Goal: Feedback & Contribution: Contribute content

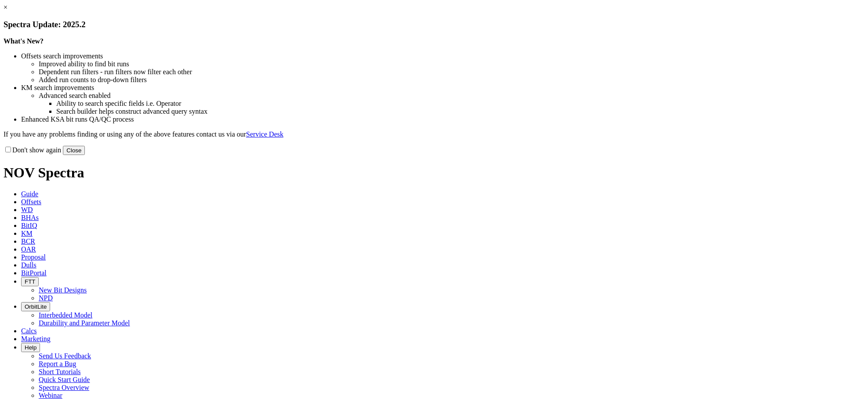
click at [85, 155] on button "Close" at bounding box center [74, 150] width 22 height 9
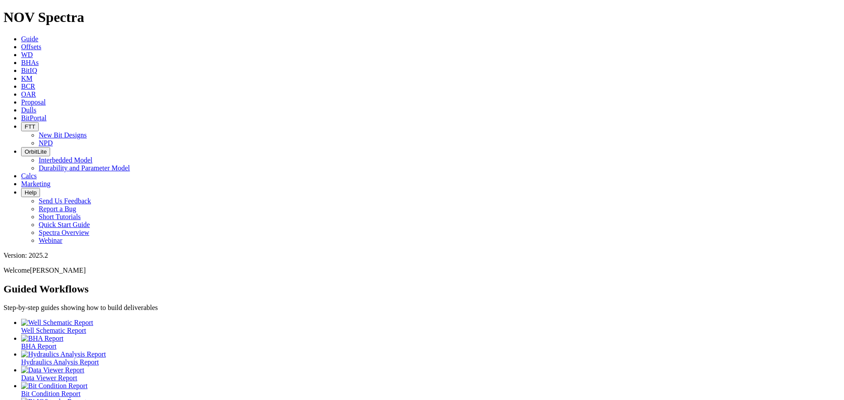
click at [33, 75] on link "KM" at bounding box center [26, 78] width 11 height 7
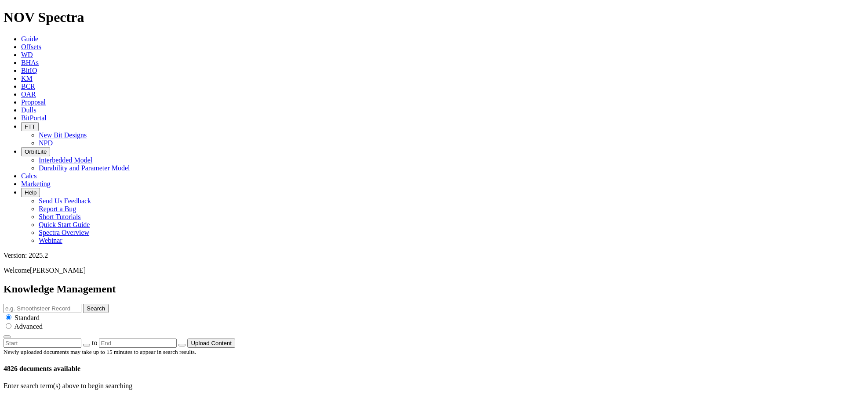
click at [235, 339] on button "Upload Content" at bounding box center [211, 343] width 48 height 9
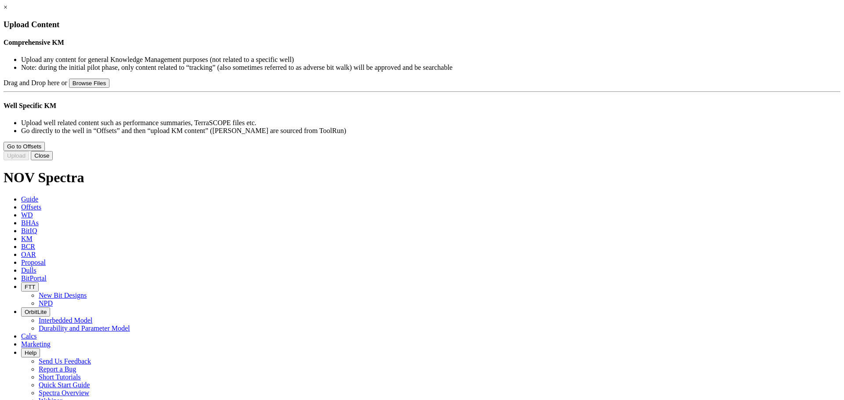
click at [109, 88] on button "Browse Files" at bounding box center [89, 83] width 40 height 9
click at [7, 11] on link "×" at bounding box center [6, 7] width 4 height 7
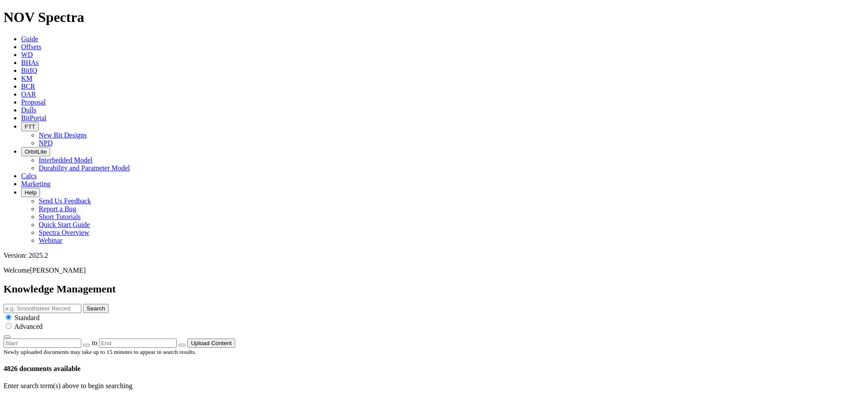
click at [404, 382] on p "Enter search term(s) above to begin searching" at bounding box center [422, 386] width 837 height 8
click at [33, 75] on span "KM" at bounding box center [26, 78] width 11 height 7
click at [36, 91] on span "OAR" at bounding box center [28, 94] width 15 height 7
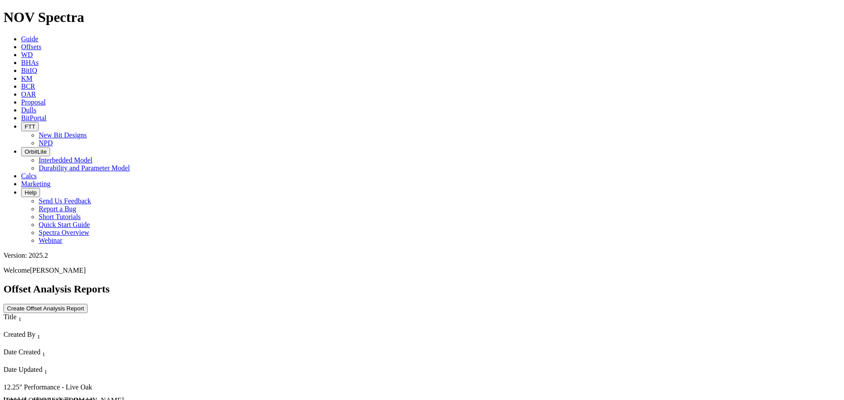
click at [41, 43] on span "Offsets" at bounding box center [31, 46] width 20 height 7
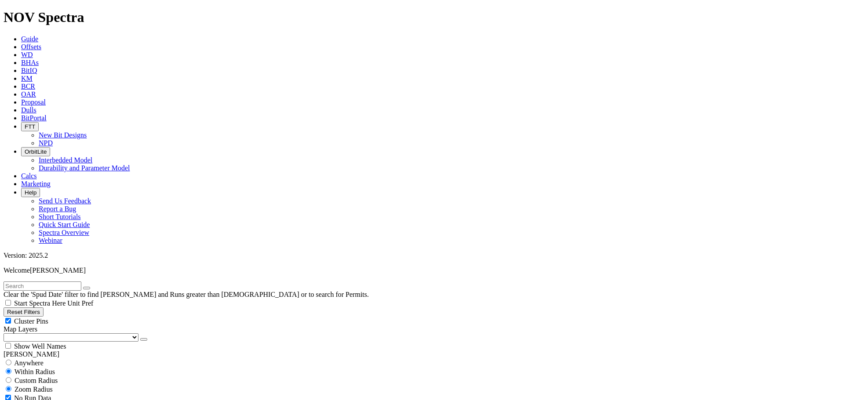
click at [33, 51] on span "WD" at bounding box center [27, 54] width 12 height 7
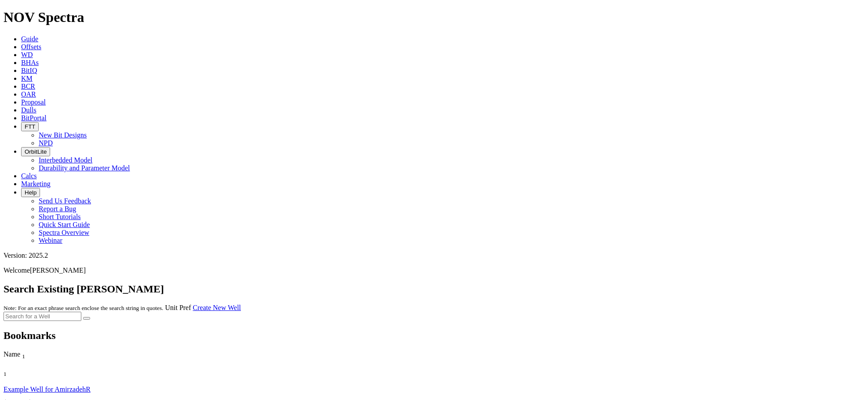
click at [39, 59] on span "BHAs" at bounding box center [30, 62] width 18 height 7
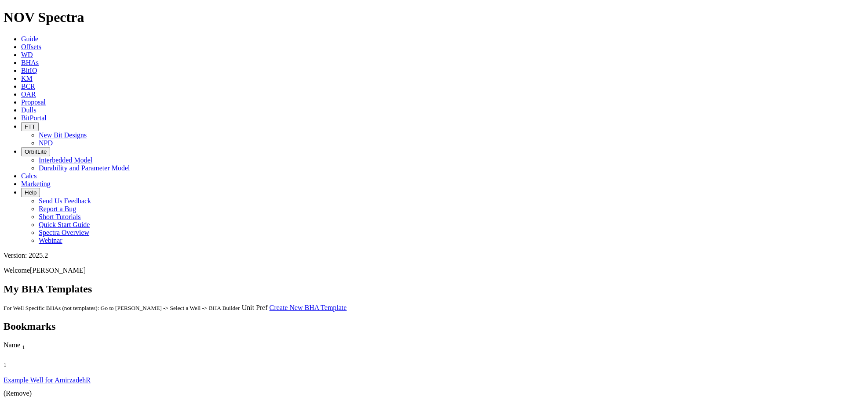
click at [21, 75] on icon at bounding box center [21, 78] width 0 height 7
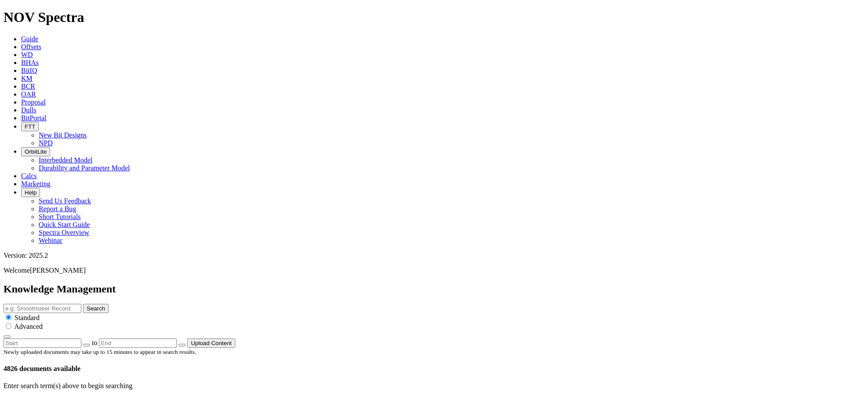
click at [235, 339] on button "Upload Content" at bounding box center [211, 343] width 48 height 9
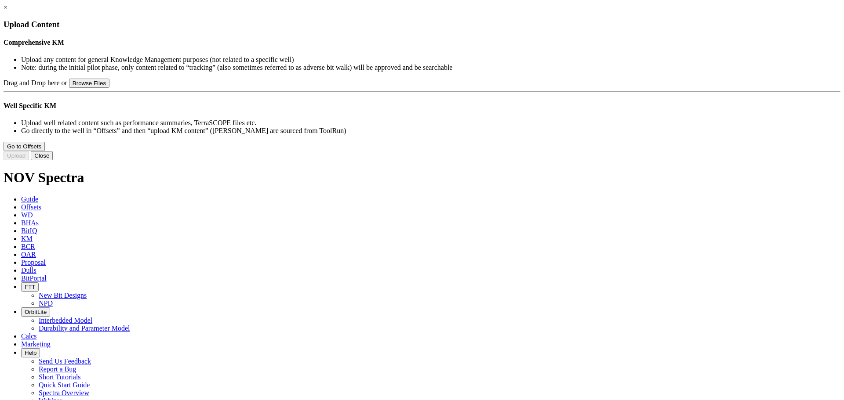
click at [109, 88] on button "Browse Files" at bounding box center [89, 83] width 40 height 9
click at [53, 160] on button "Close" at bounding box center [42, 155] width 22 height 9
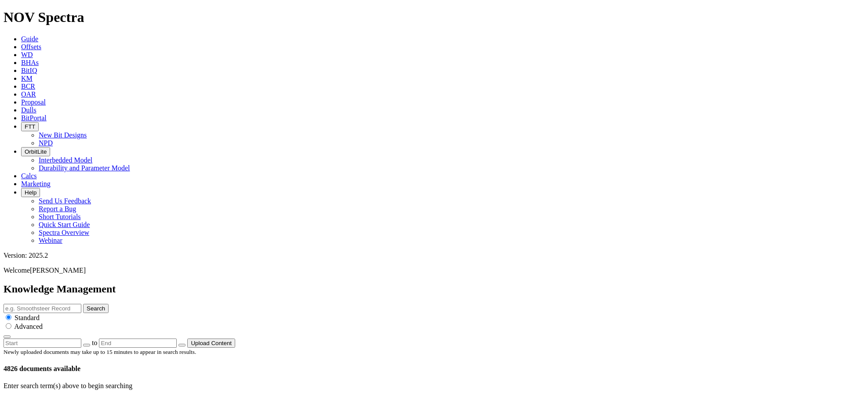
click at [321, 382] on div "Enter search term(s) above to begin searching" at bounding box center [422, 386] width 837 height 8
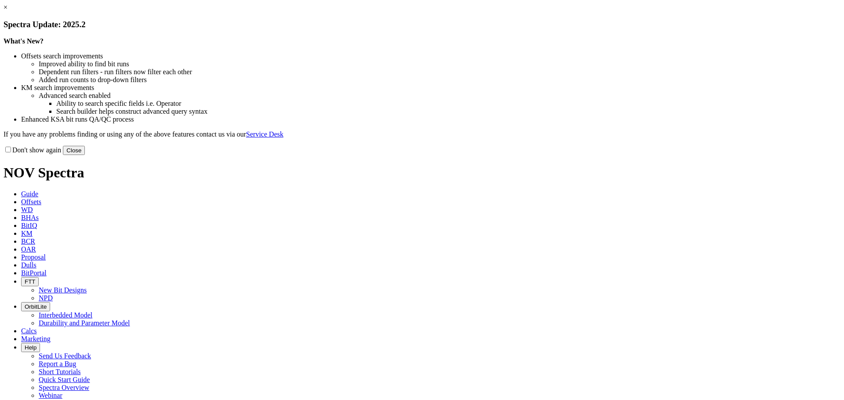
click at [85, 155] on button "Close" at bounding box center [74, 150] width 22 height 9
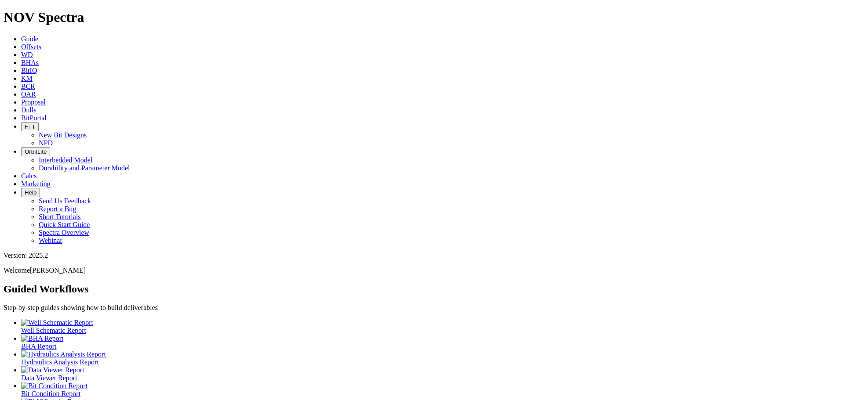
click at [21, 75] on icon at bounding box center [21, 78] width 0 height 7
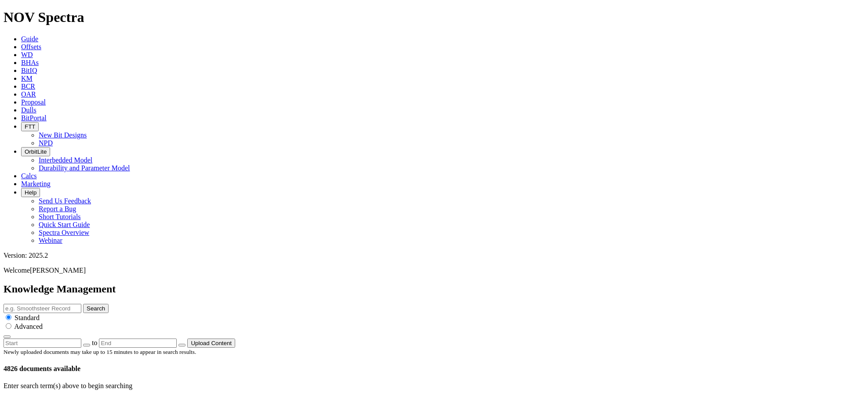
click at [235, 339] on button "Upload Content" at bounding box center [211, 343] width 48 height 9
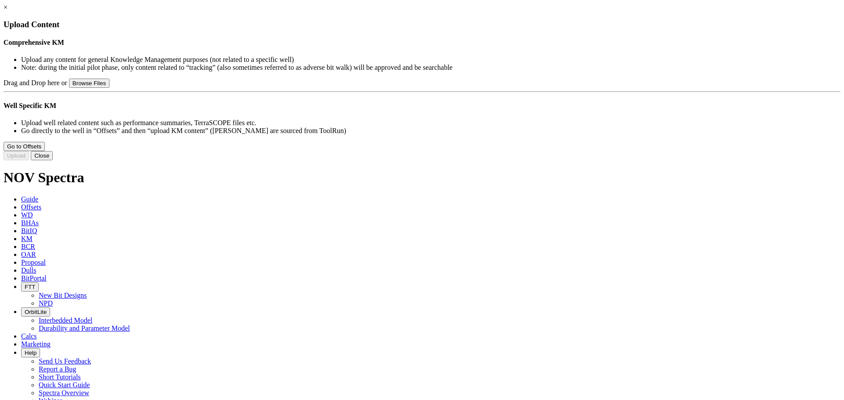
click at [109, 88] on button "Browse Files" at bounding box center [89, 83] width 40 height 9
type input "C:\fakepath\Lewis_8.75 TK63-G9 -Long AG HEIRS A NO. 29H-Performance_Summary-Int…"
type input "Lewis_8.75 TK63-G9 -Long AG HEIRS A NO. 29H-Performance_Summary-Internal.pdf"
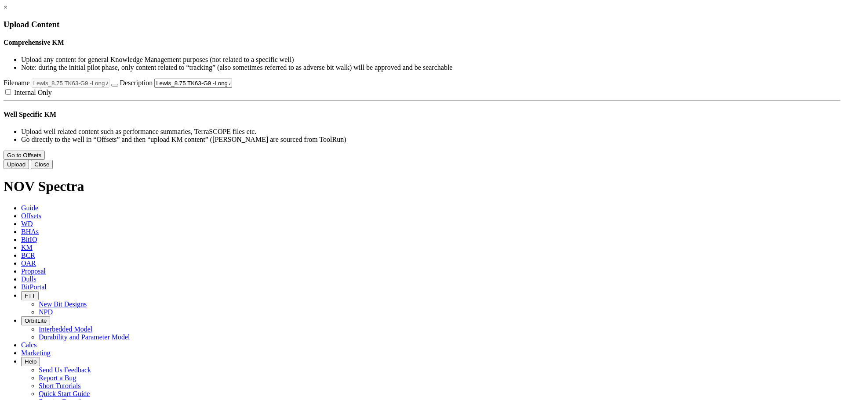
click at [52, 96] on label "Internal Only" at bounding box center [28, 92] width 48 height 7
click at [11, 95] on input "Internal Only" at bounding box center [8, 92] width 6 height 6
checkbox input "true"
click at [29, 169] on button "Upload" at bounding box center [16, 164] width 25 height 9
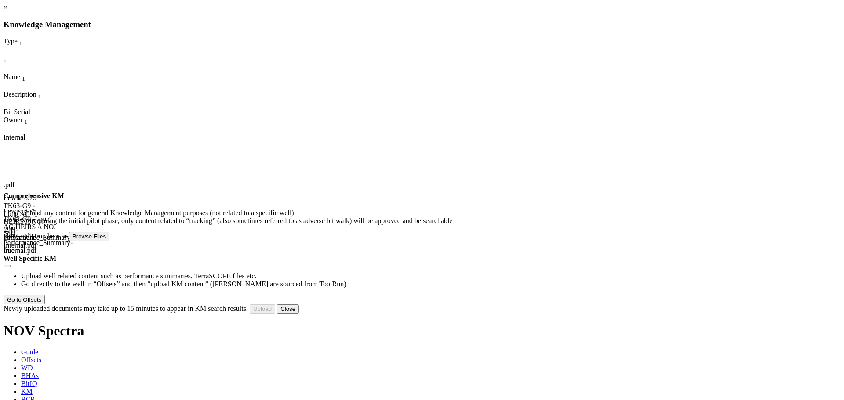
click at [109, 241] on button "Browse Files" at bounding box center [89, 236] width 40 height 9
type input "C:\fakepath\8.75 TK63-G9 -Webb County-Performance_Summary-External.pdf"
type input "8.75 TK63-G9 -Webb County-Performance_Summary-External.pdf"
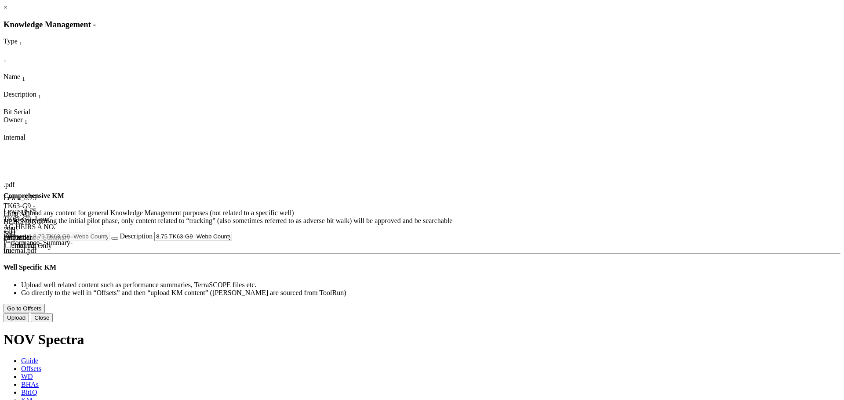
scroll to position [41, 0]
click at [4, 232] on icon at bounding box center [4, 232] width 0 height 0
click at [118, 237] on button "button" at bounding box center [114, 238] width 7 height 3
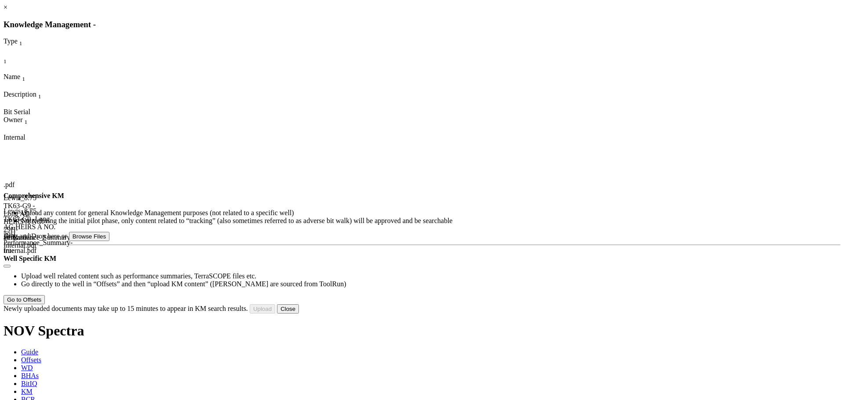
click at [109, 241] on button "Browse Files" at bounding box center [89, 236] width 40 height 9
type input "C:\fakepath\8.75 TK63-G9 -Webb County-Performance_Summary-External.pdf"
type input "8.75 TK63-G9 -Webb County-Performance_Summary-External.pdf"
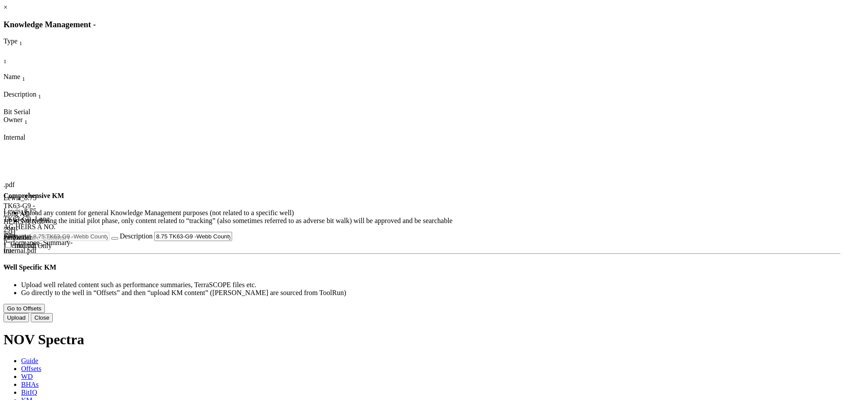
click at [29, 323] on button "Upload" at bounding box center [16, 317] width 25 height 9
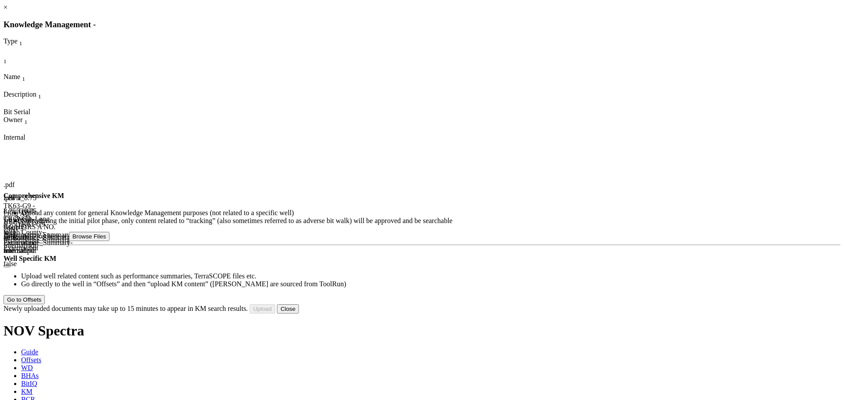
click at [299, 314] on button "Close" at bounding box center [288, 309] width 22 height 9
